Goal: Information Seeking & Learning: Learn about a topic

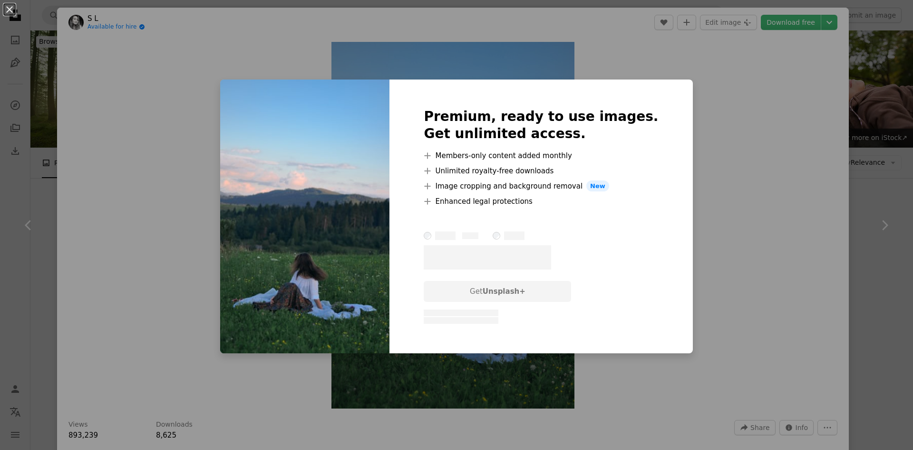
scroll to position [571, 0]
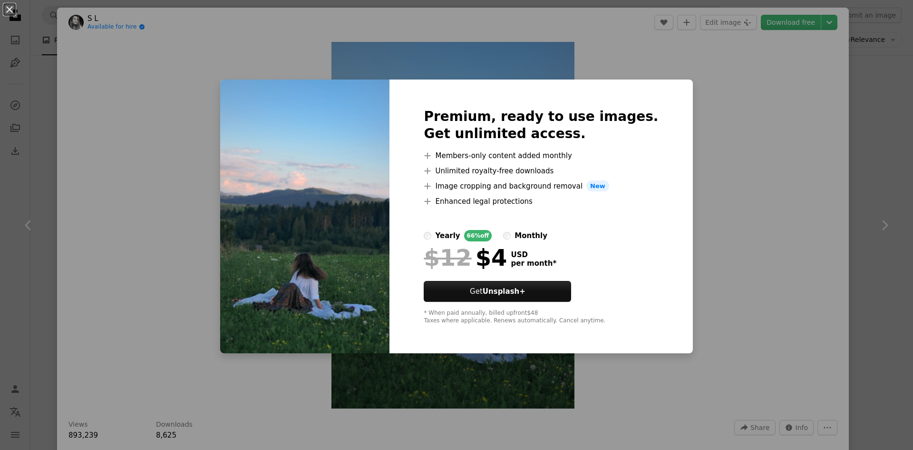
click at [561, 37] on div "An X shape Premium, ready to use images. Get unlimited access. A plus sign Memb…" at bounding box center [456, 225] width 913 height 450
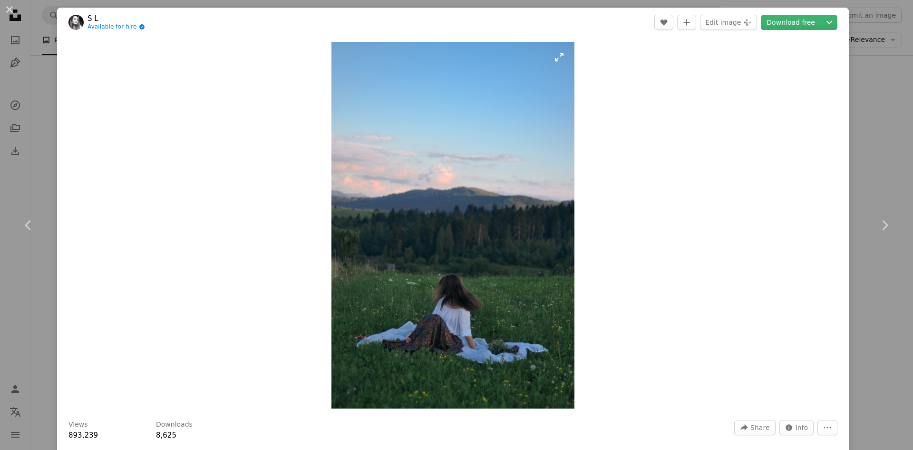
click at [559, 56] on img "Zoom in on this image" at bounding box center [453, 225] width 243 height 366
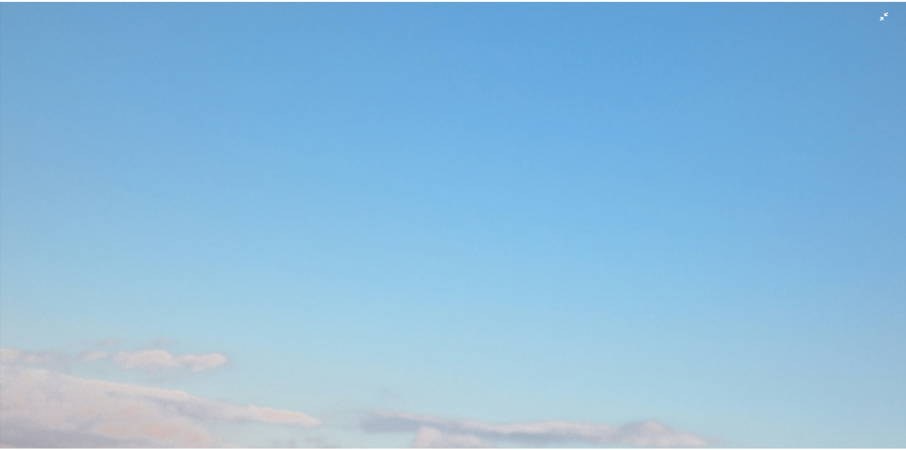
scroll to position [453, 0]
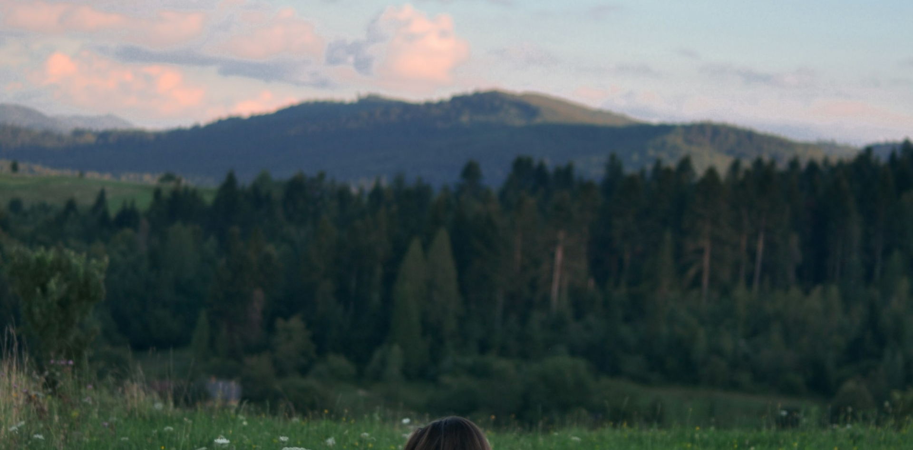
click at [539, 71] on img "Zoom out on this image" at bounding box center [457, 235] width 914 height 1377
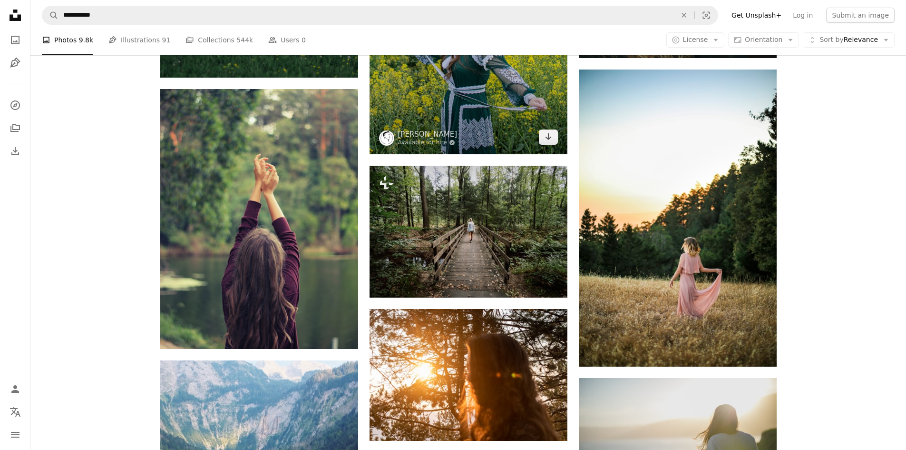
scroll to position [761, 0]
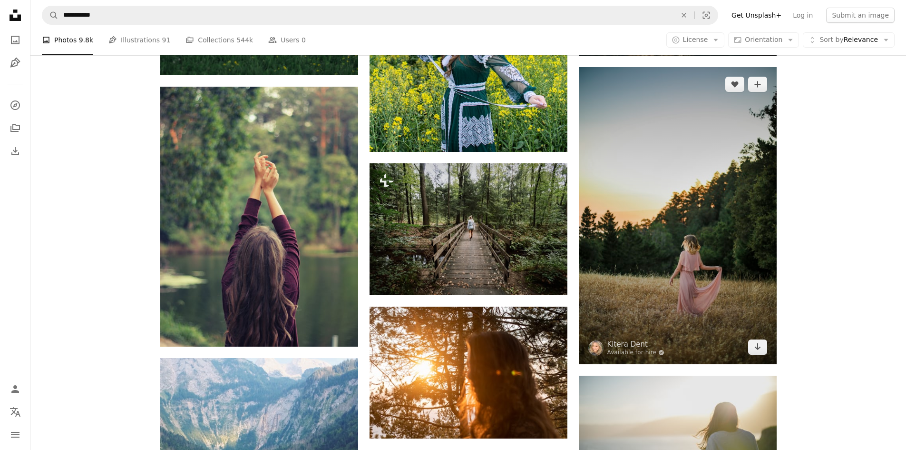
click at [619, 259] on img at bounding box center [678, 215] width 198 height 297
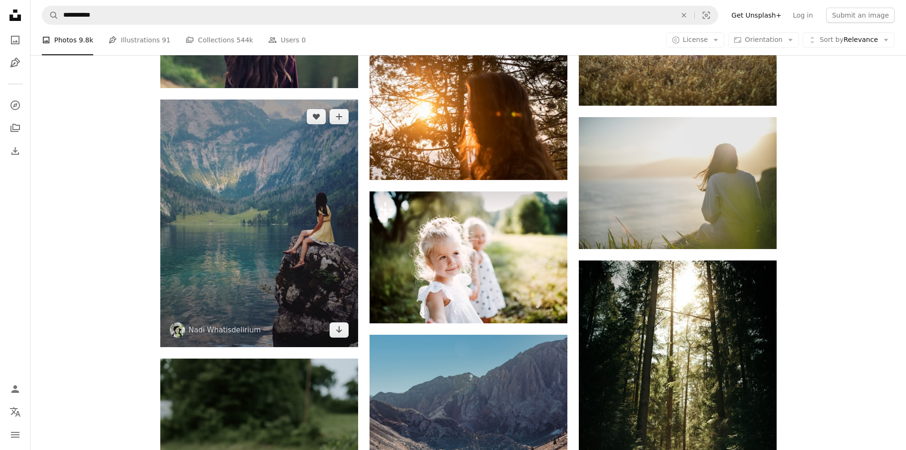
scroll to position [999, 0]
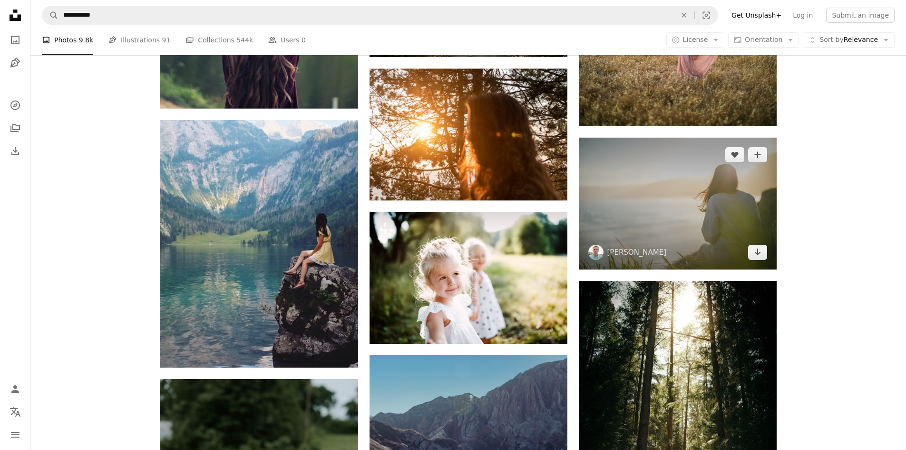
click at [628, 218] on img at bounding box center [678, 203] width 198 height 132
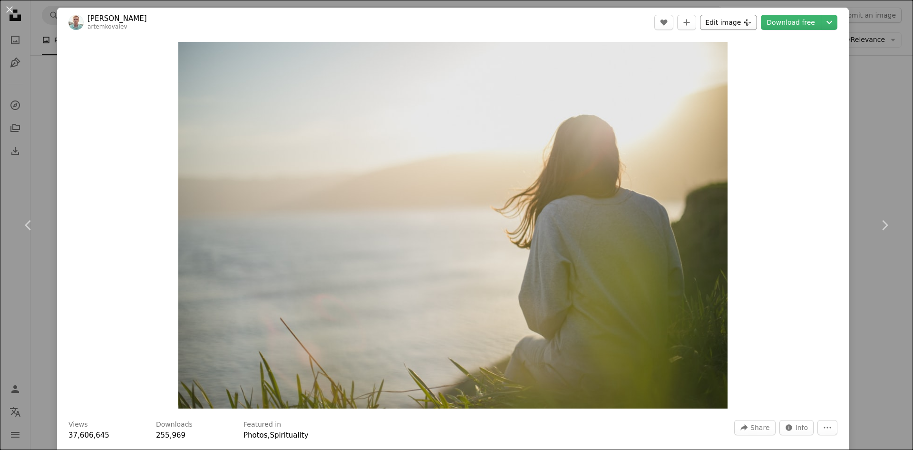
click at [733, 18] on button "Edit image Plus sign for Unsplash+" at bounding box center [728, 22] width 57 height 15
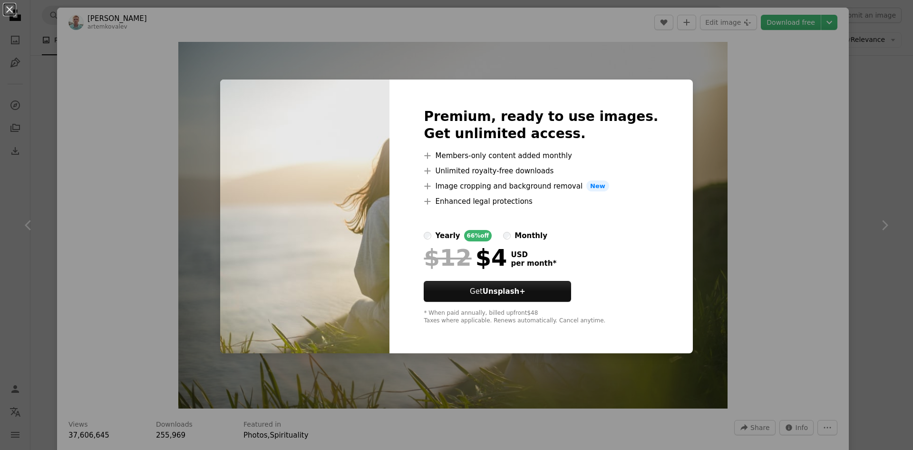
click at [322, 105] on img at bounding box center [304, 216] width 169 height 274
click at [800, 136] on div "An X shape Premium, ready to use images. Get unlimited access. A plus sign Memb…" at bounding box center [456, 225] width 913 height 450
